Goal: Information Seeking & Learning: Learn about a topic

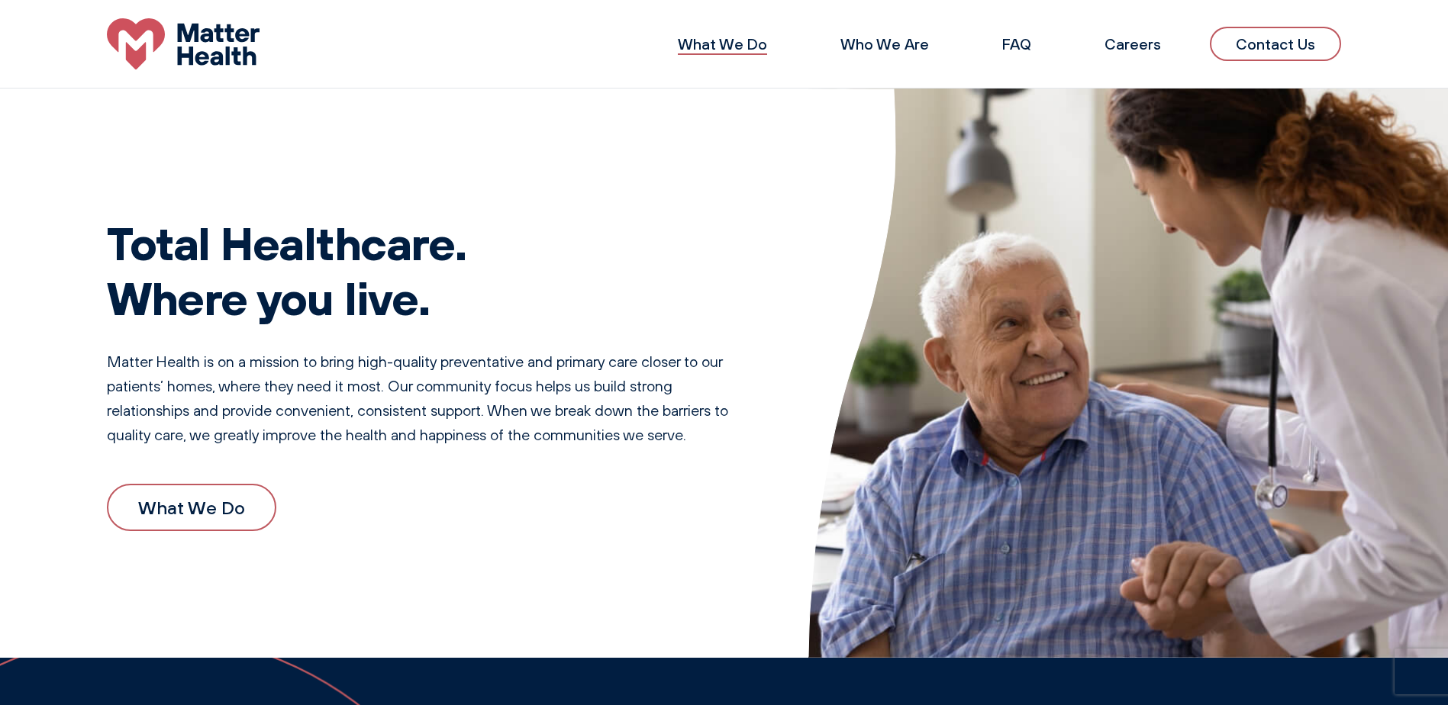
click at [747, 44] on link "What We Do" at bounding box center [722, 43] width 89 height 19
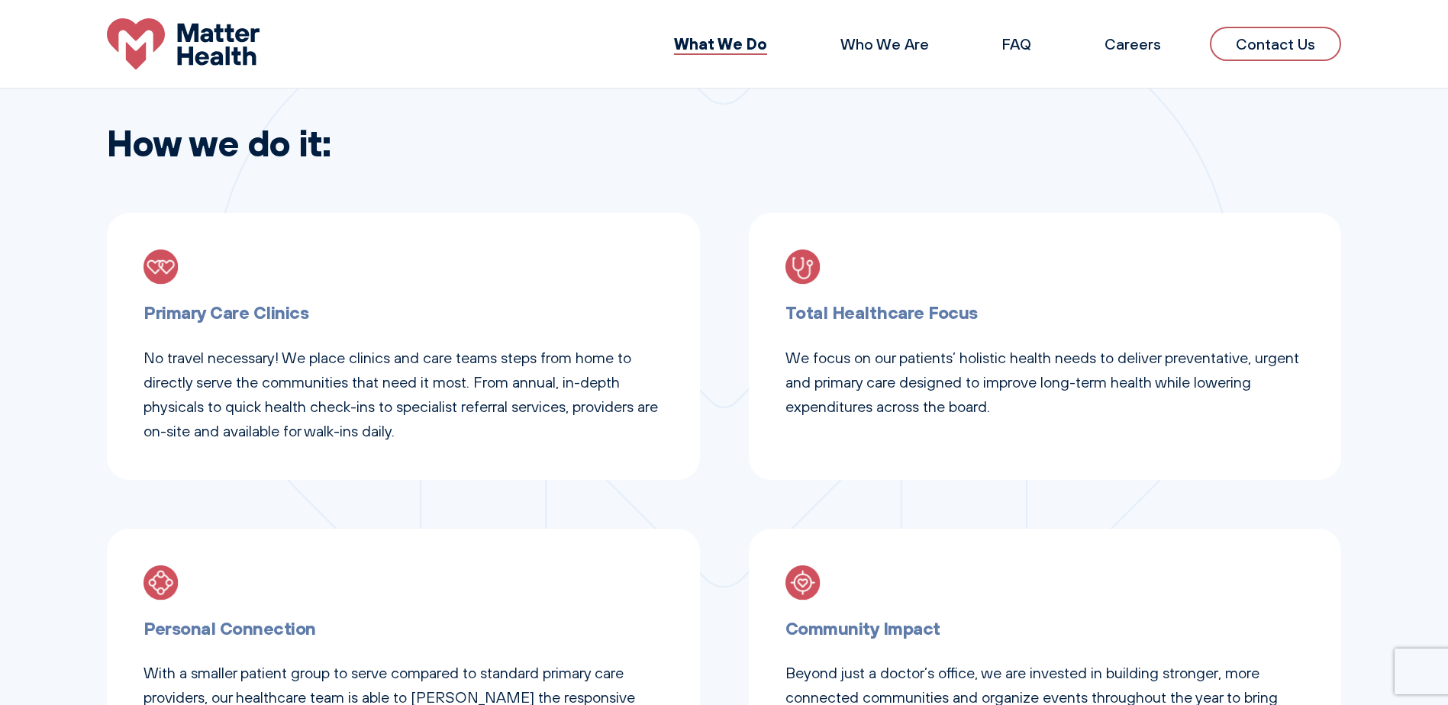
scroll to position [600, 0]
